Goal: Check status

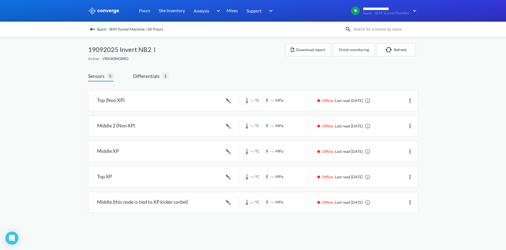
click at [89, 27] on div "Spark - SEM Tunnel Mainline / All Pours" at bounding box center [216, 29] width 257 height 8
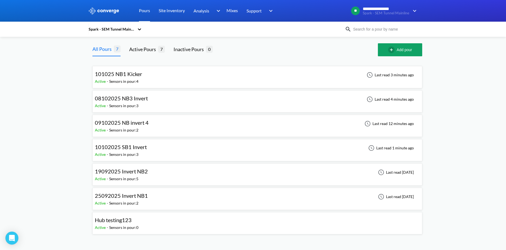
click at [142, 83] on div "Active - Sensors in pour: 4" at bounding box center [120, 81] width 50 height 6
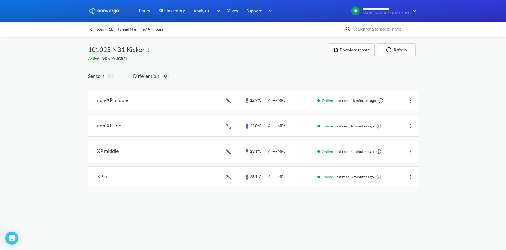
click at [96, 32] on div "Spark - SEM Tunnel Mainline / All Pours" at bounding box center [216, 29] width 257 height 8
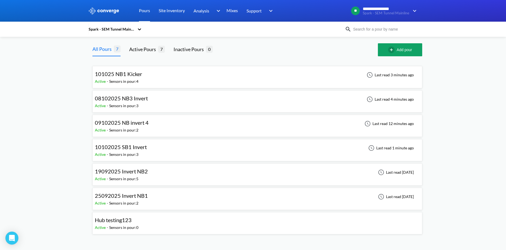
click at [177, 150] on div "10102025 SB1 Invert Active - Sensors in pour: 3 Last read 1 minute ago" at bounding box center [257, 149] width 325 height 17
click at [131, 153] on div "Sensors in pour: 3" at bounding box center [123, 154] width 29 height 6
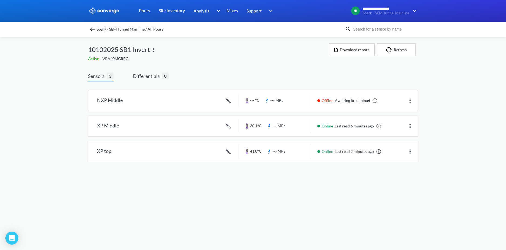
click at [132, 153] on link at bounding box center [252, 151] width 329 height 21
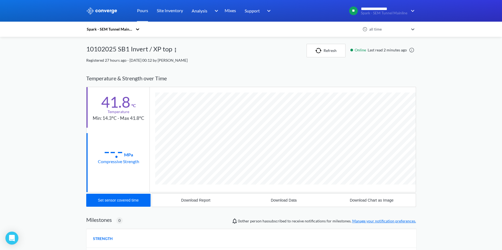
scroll to position [287, 330]
click at [231, 236] on div "STRENGTH" at bounding box center [251, 237] width 330 height 19
